Goal: Use online tool/utility: Use online tool/utility

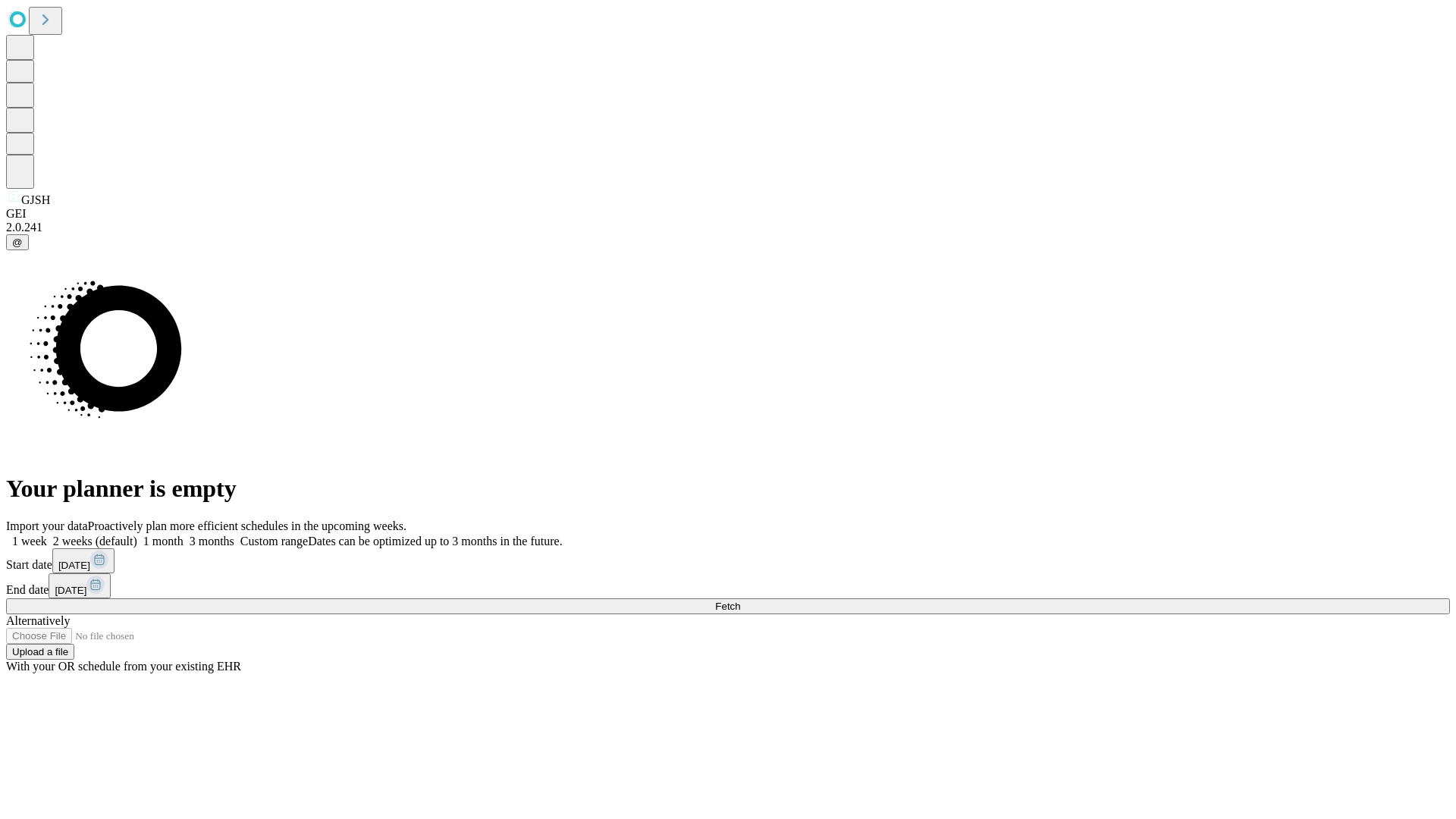
click at [740, 600] on span "Fetch" at bounding box center [728, 606] width 25 height 12
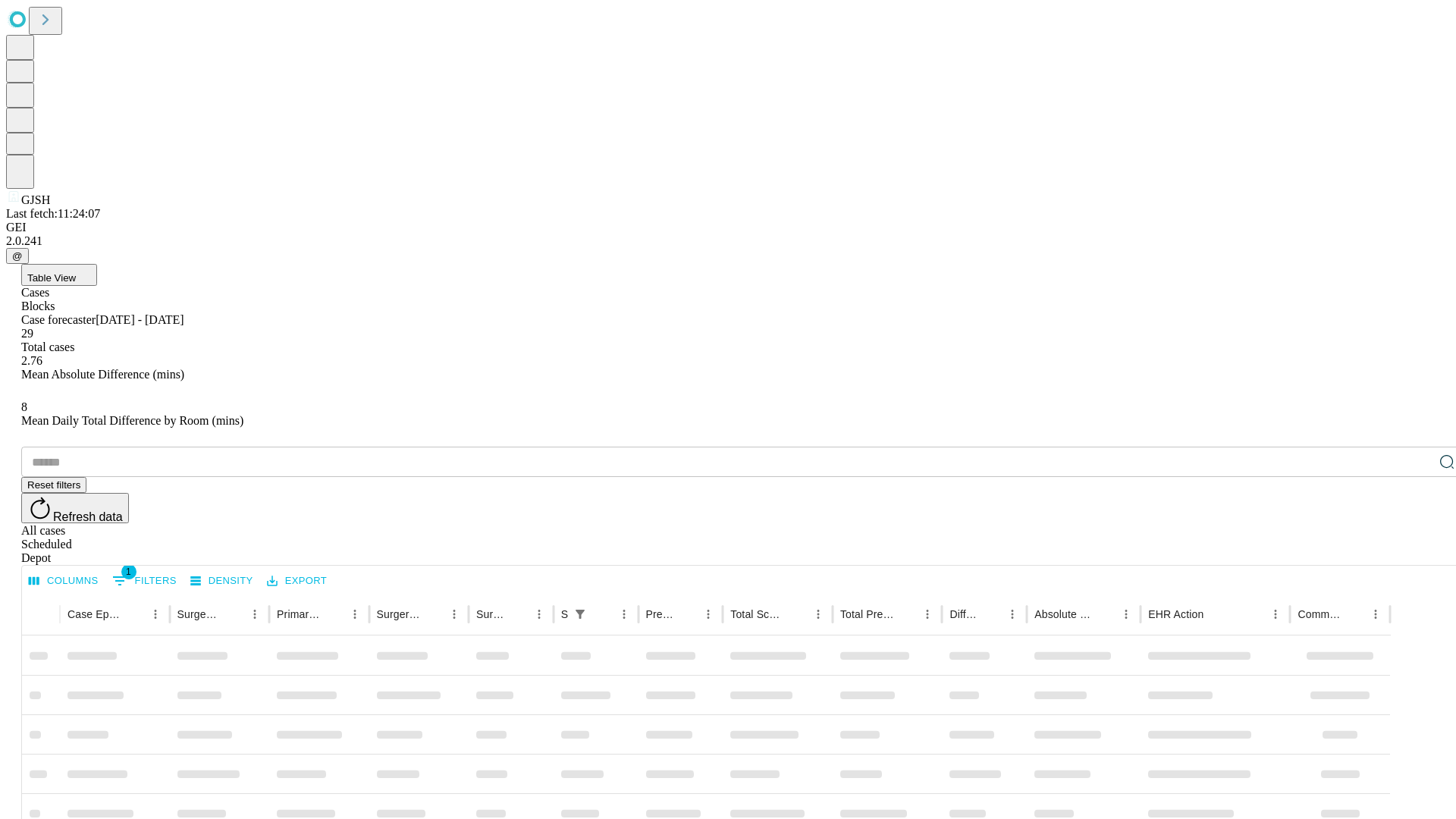
click at [1416, 551] on div "Depot" at bounding box center [743, 558] width 1444 height 13
